Goal: Information Seeking & Learning: Learn about a topic

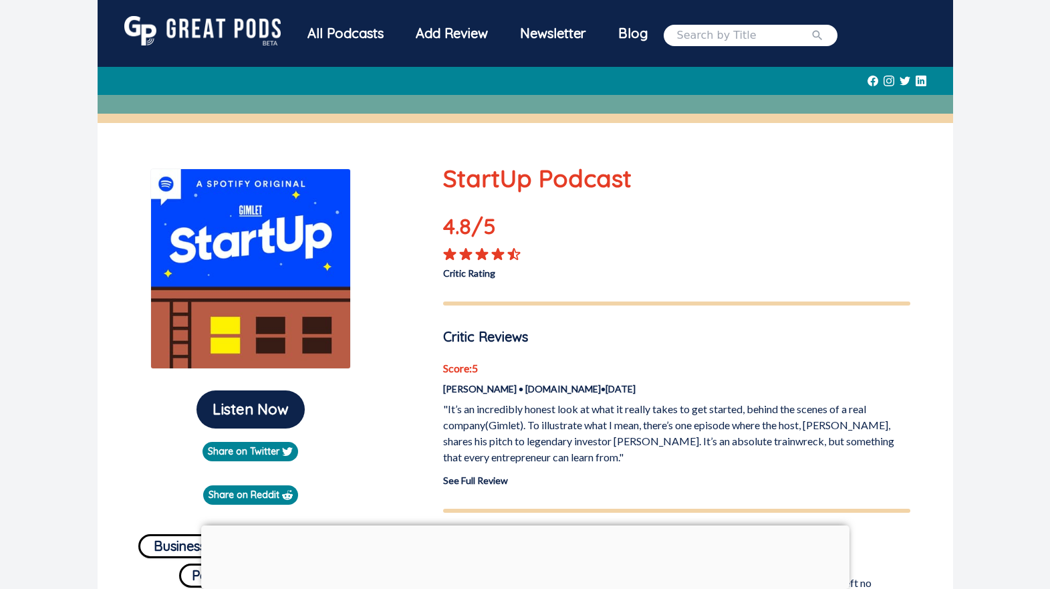
click at [215, 37] on img at bounding box center [202, 30] width 156 height 29
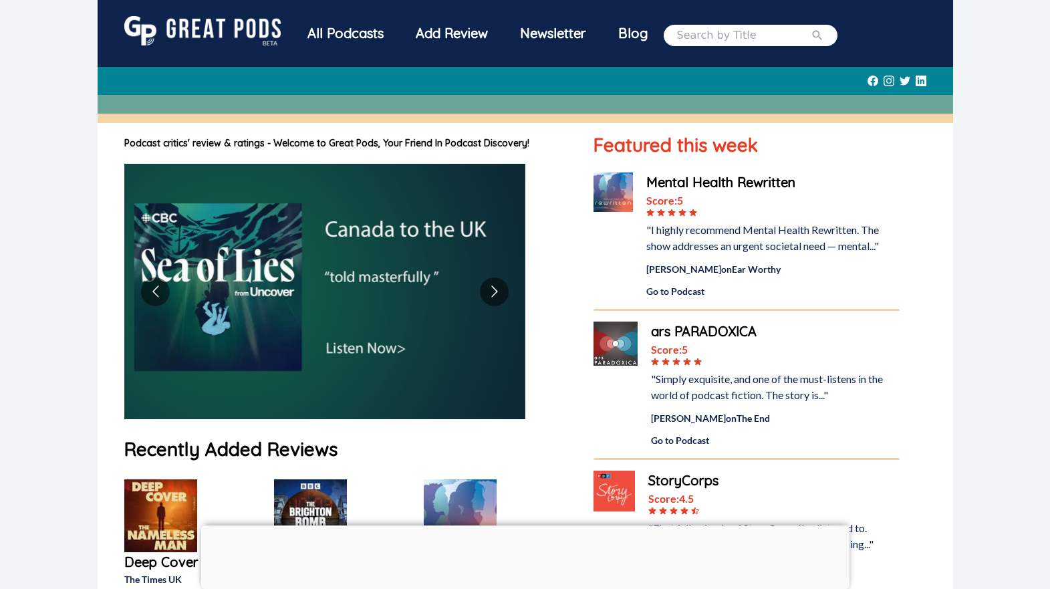
click at [233, 141] on h1 "Podcast critics' review & ratings - Welcome to Great Pods, Your Friend In Podca…" at bounding box center [345, 143] width 443 height 14
